Goal: Use online tool/utility

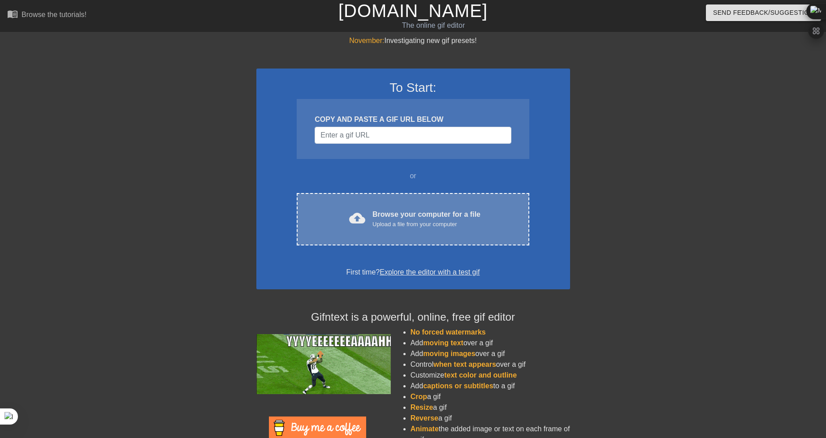
click at [405, 220] on div "Upload a file from your computer" at bounding box center [426, 224] width 108 height 9
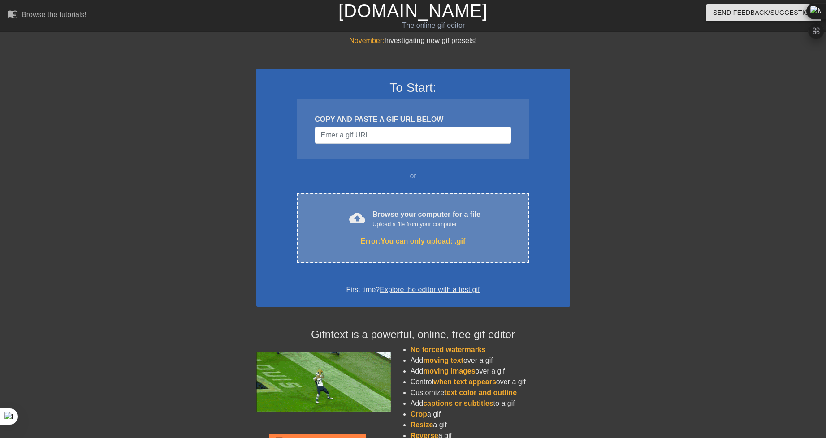
click at [403, 225] on div "Upload a file from your computer" at bounding box center [426, 224] width 108 height 9
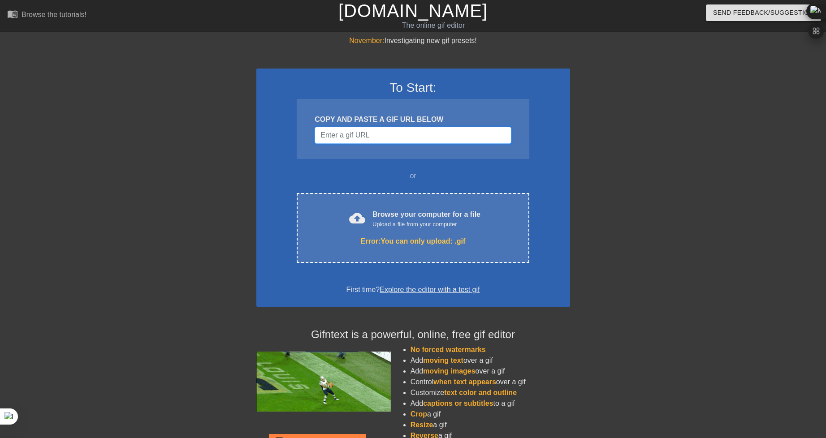
click at [403, 138] on input "Username" at bounding box center [412, 135] width 196 height 17
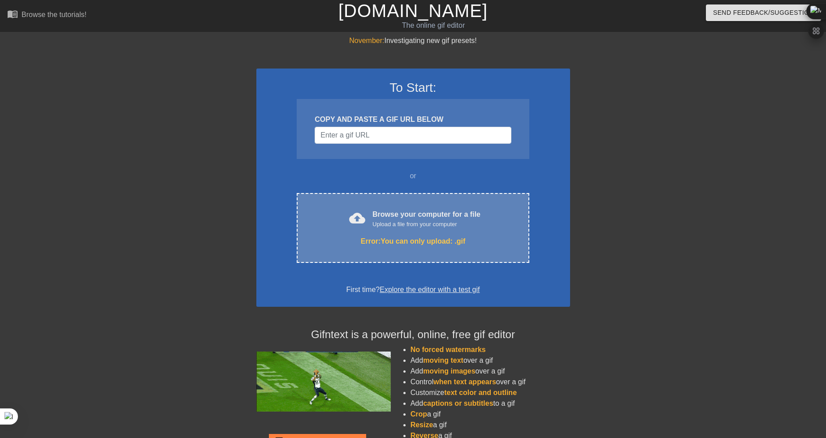
click at [425, 203] on div "cloud_upload Browse your computer for a file Upload a file from your computer E…" at bounding box center [413, 228] width 232 height 70
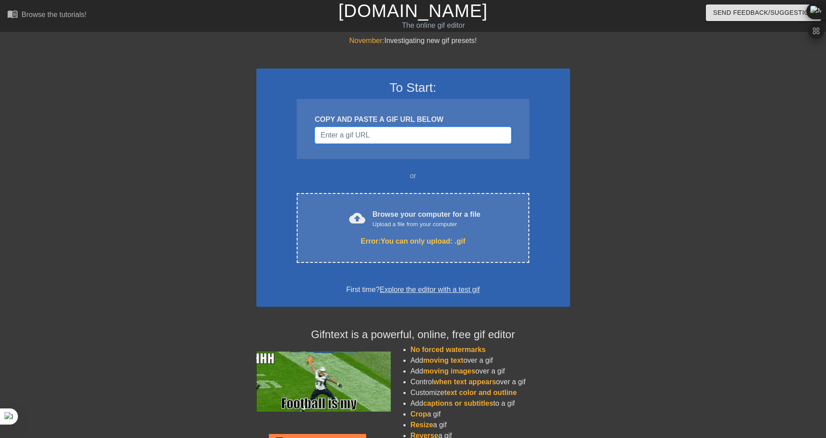
click at [341, 140] on input "Username" at bounding box center [412, 135] width 196 height 17
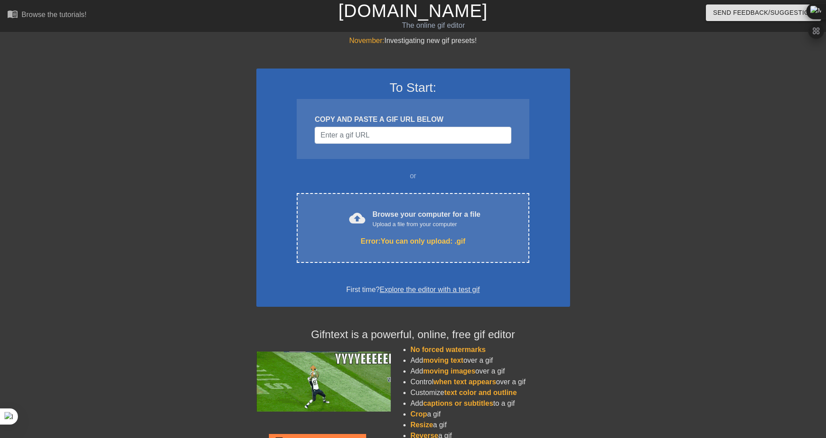
click at [434, 294] on div "First time? Explore the editor with a test gif" at bounding box center [413, 289] width 290 height 11
click at [434, 292] on link "Explore the editor with a test gif" at bounding box center [429, 290] width 100 height 8
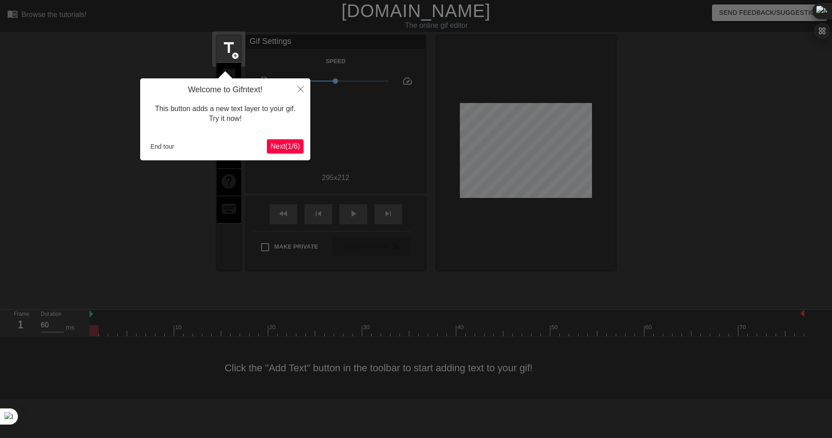
click at [338, 97] on div at bounding box center [416, 219] width 832 height 438
click at [289, 144] on span "Next ( 1 / 6 )" at bounding box center [286, 146] width 30 height 8
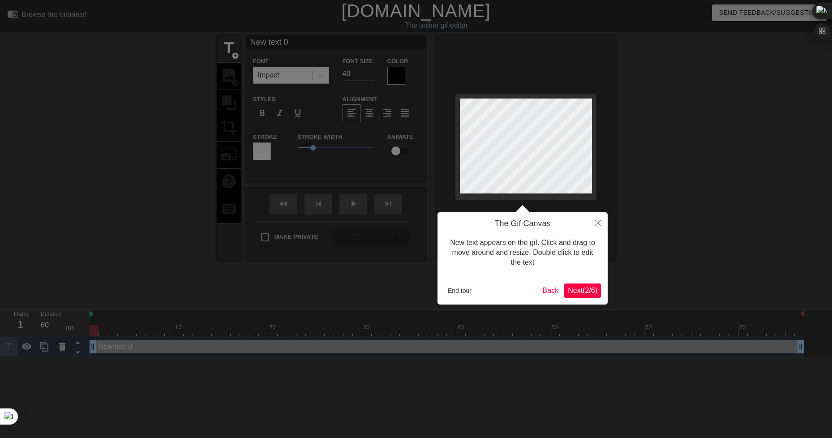
click at [289, 144] on div at bounding box center [416, 219] width 832 height 438
click at [583, 291] on span "Next ( 2 / 6 )" at bounding box center [583, 291] width 30 height 8
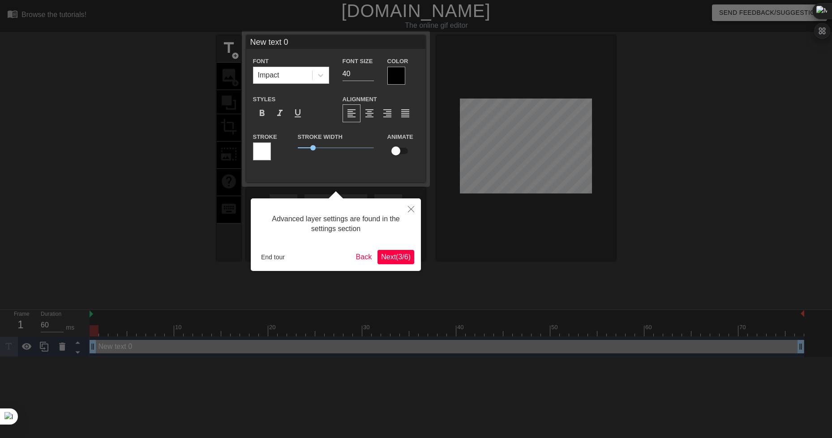
click at [397, 253] on span "Next ( 3 / 6 )" at bounding box center [396, 257] width 30 height 8
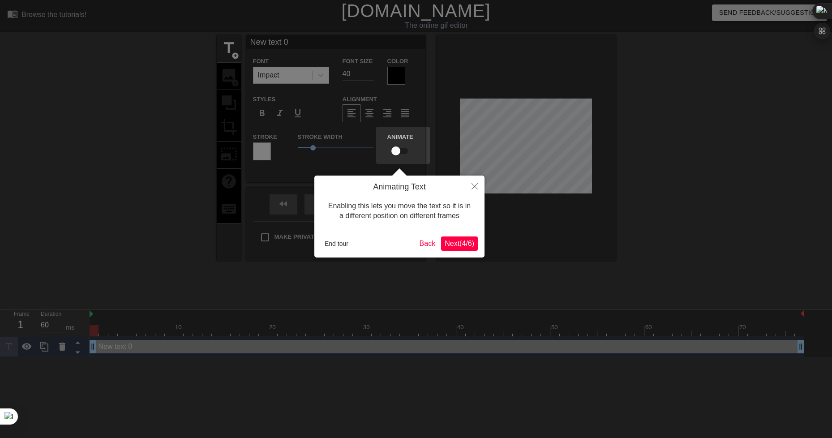
click at [453, 244] on span "Next ( 4 / 6 )" at bounding box center [460, 244] width 30 height 8
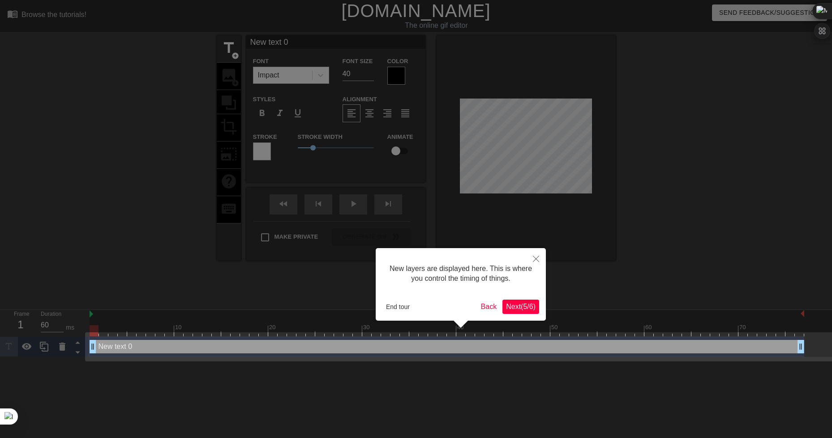
click at [520, 311] on button "Next ( 5 / 6 )" at bounding box center [521, 307] width 37 height 14
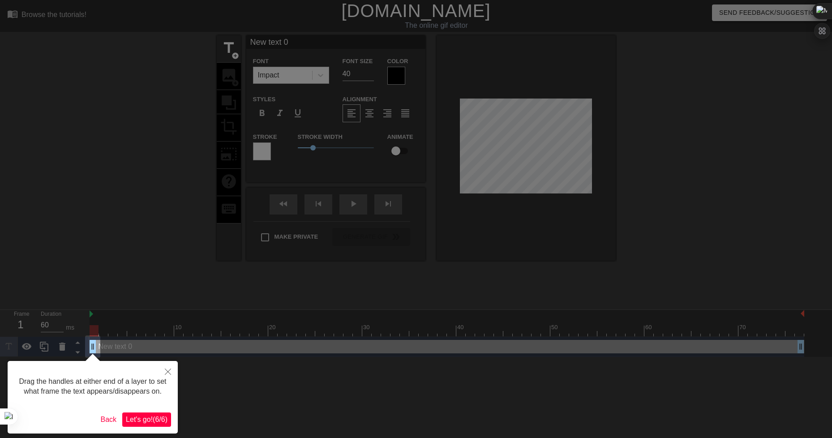
click at [520, 309] on div at bounding box center [416, 219] width 832 height 438
click at [134, 417] on span "Let's go! ( 6 / 6 )" at bounding box center [147, 420] width 42 height 8
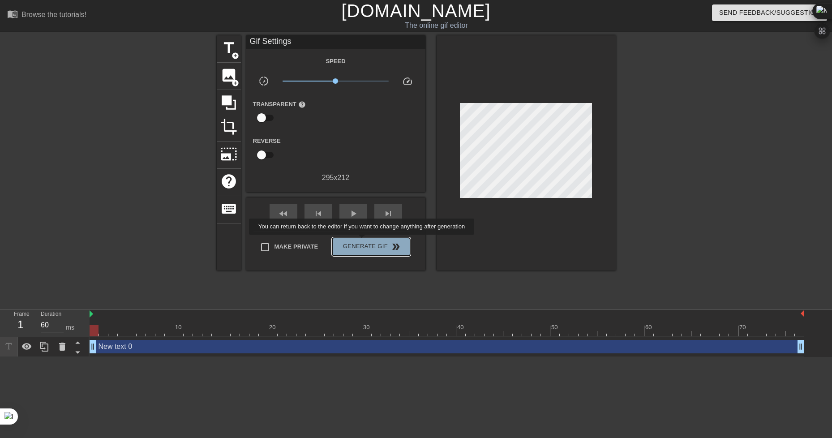
click at [363, 241] on span "Generate Gif double_arrow" at bounding box center [371, 246] width 70 height 11
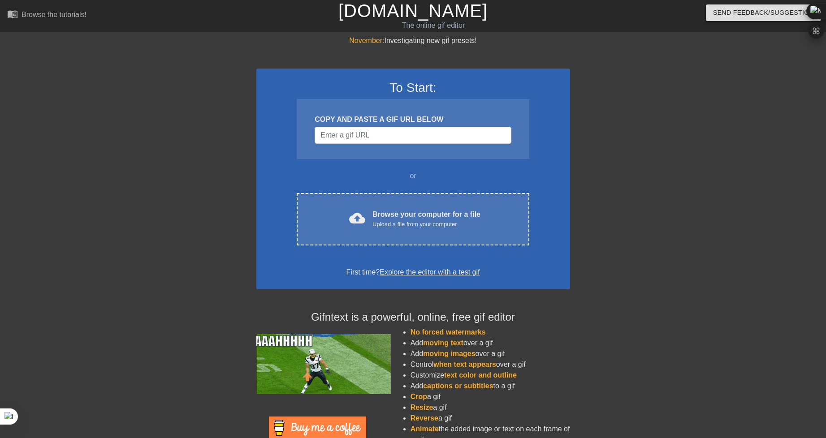
click at [705, 166] on div at bounding box center [648, 169] width 134 height 269
